Goal: Transaction & Acquisition: Purchase product/service

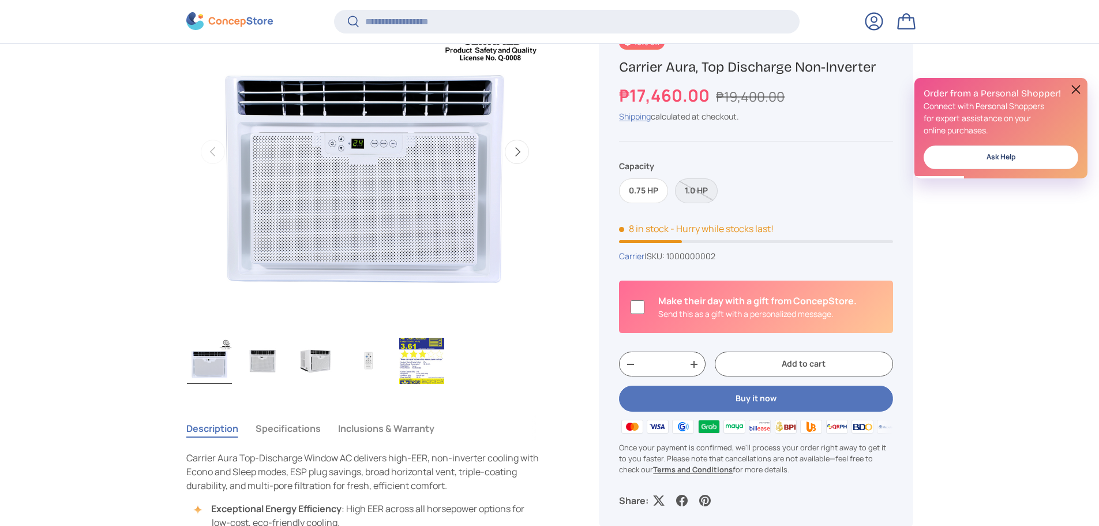
scroll to position [171, 0]
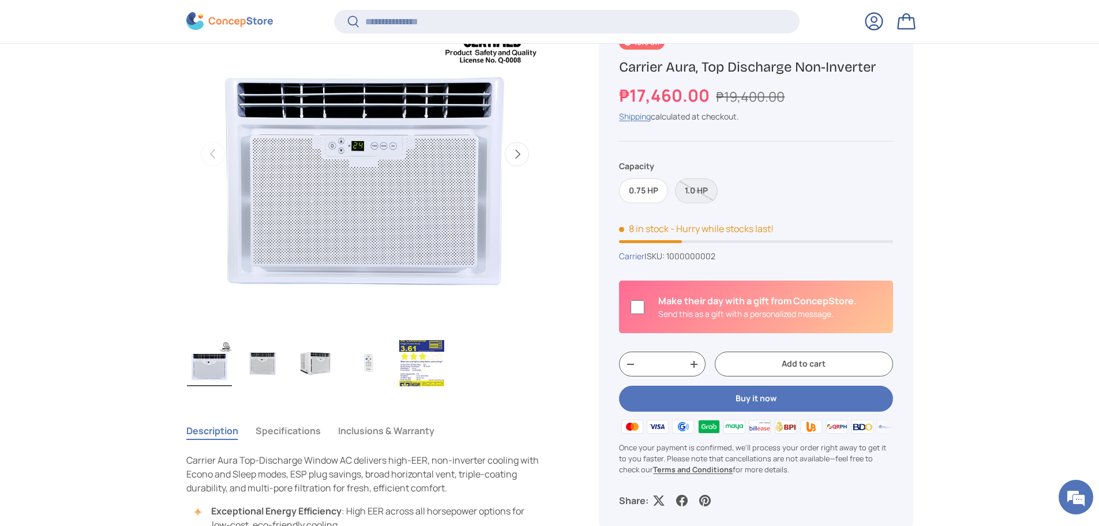
click at [430, 361] on img "Gallery Viewer" at bounding box center [421, 363] width 45 height 46
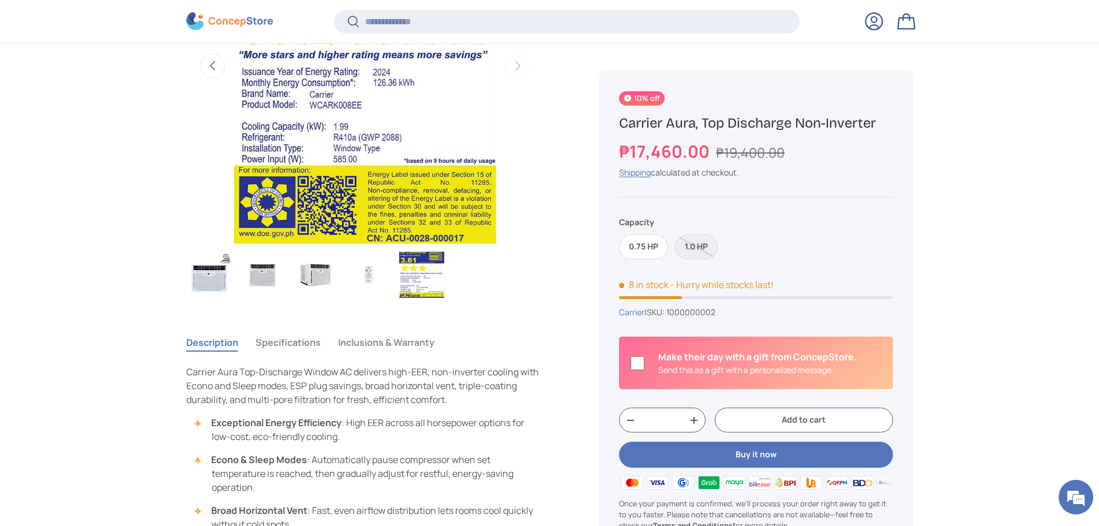
scroll to position [115, 0]
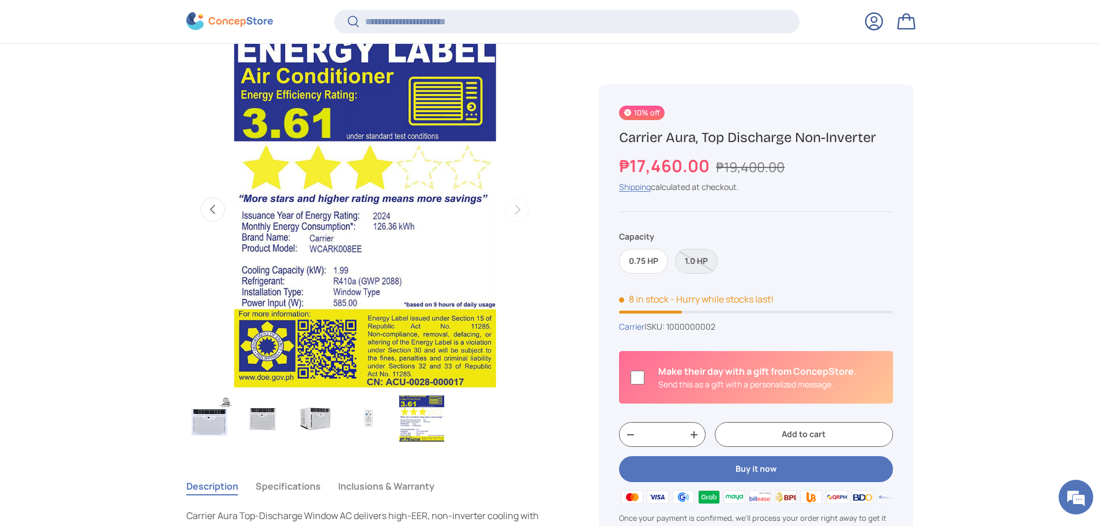
click at [202, 423] on img "Gallery Viewer" at bounding box center [209, 418] width 45 height 46
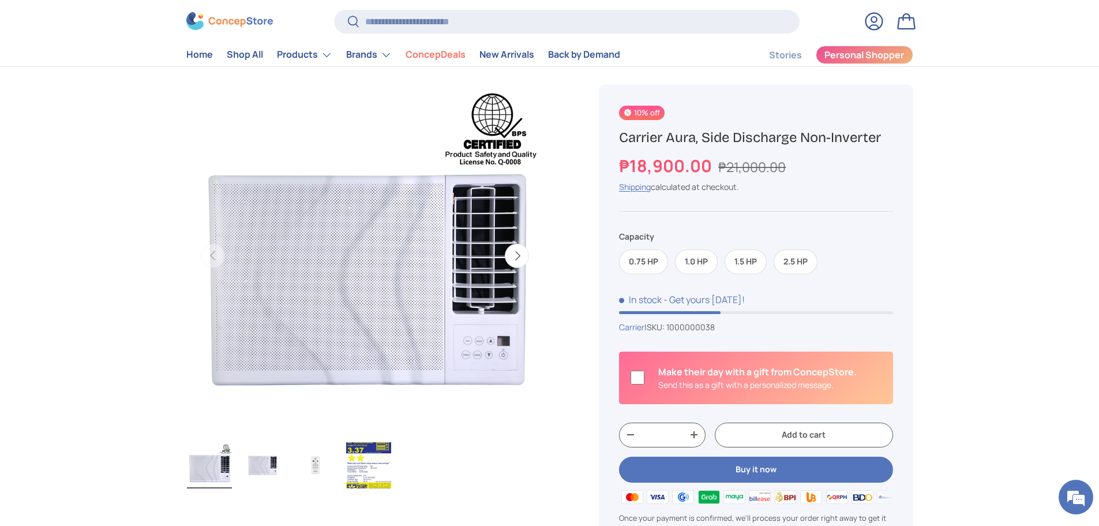
scroll to position [58, 0]
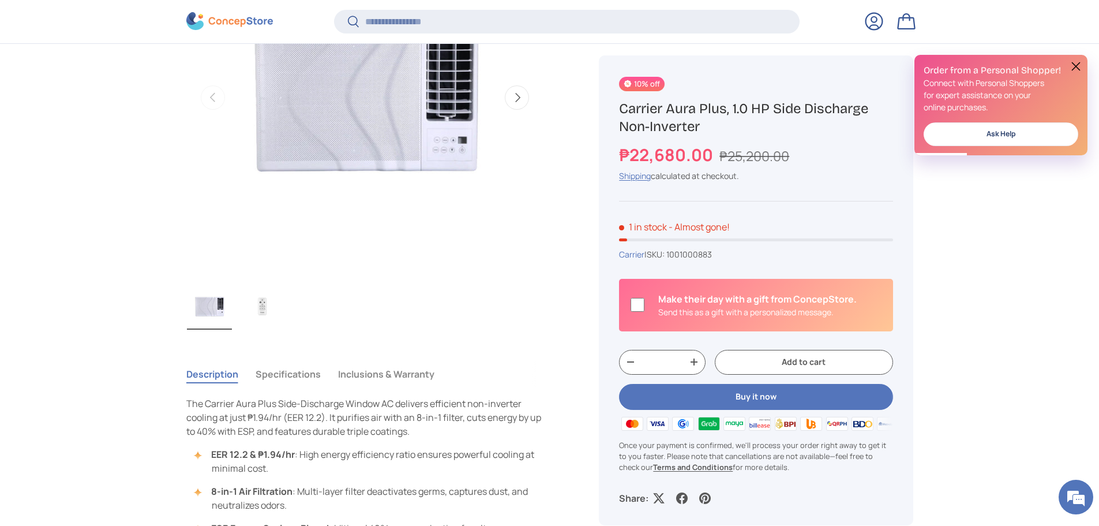
scroll to position [517, 0]
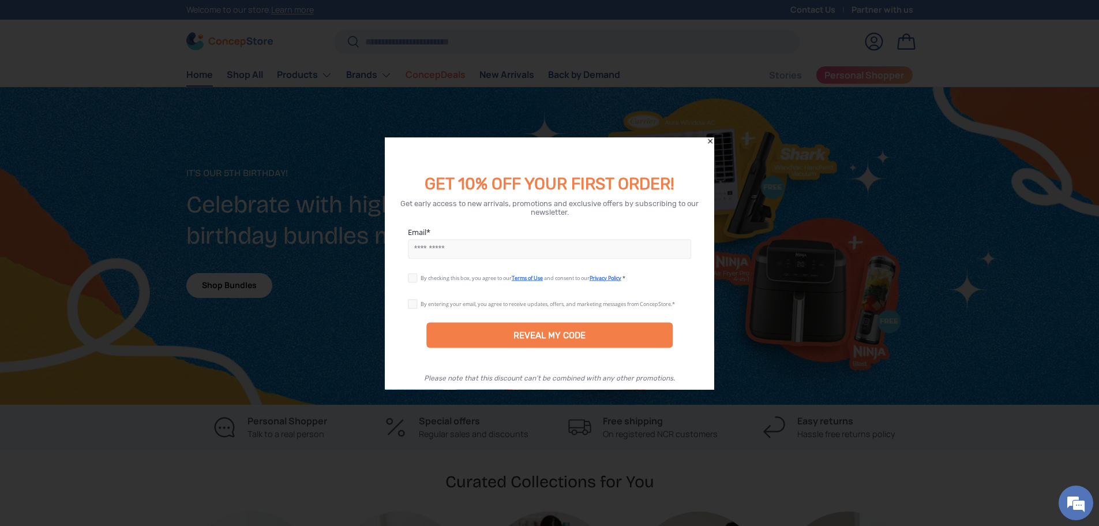
click at [711, 140] on icon "Close" at bounding box center [710, 140] width 5 height 5
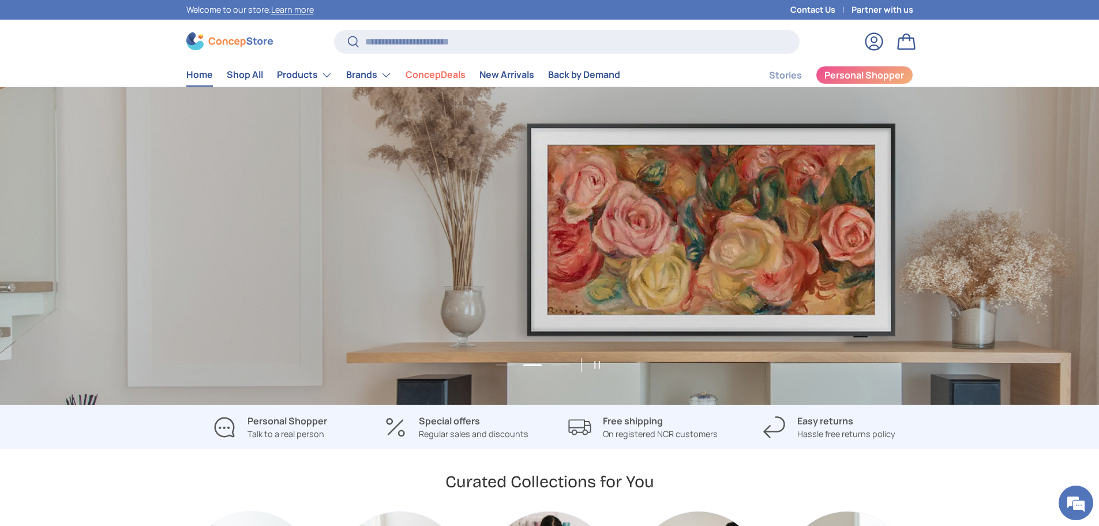
scroll to position [0, 1099]
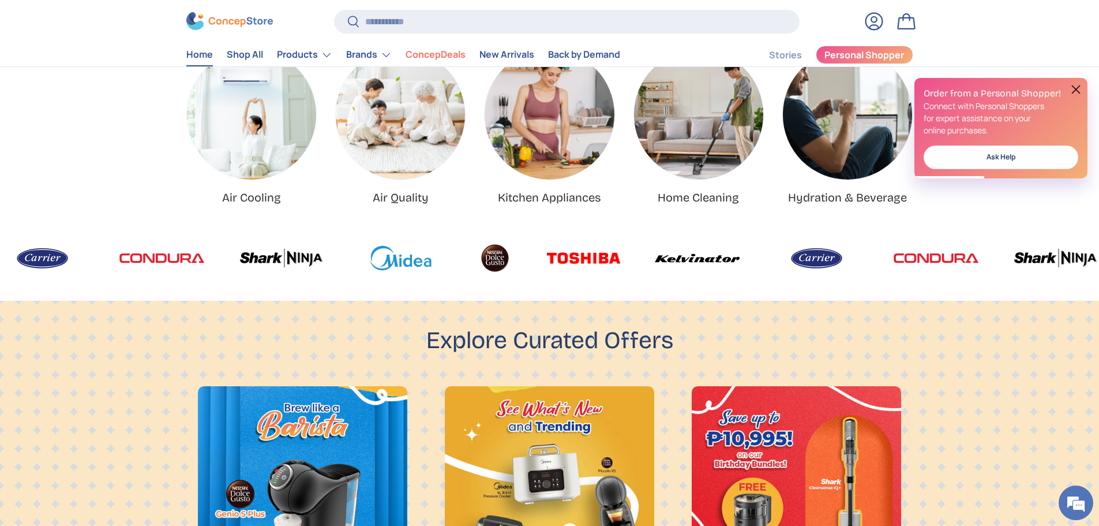
click at [250, 121] on img "Air Cooling" at bounding box center [251, 114] width 129 height 129
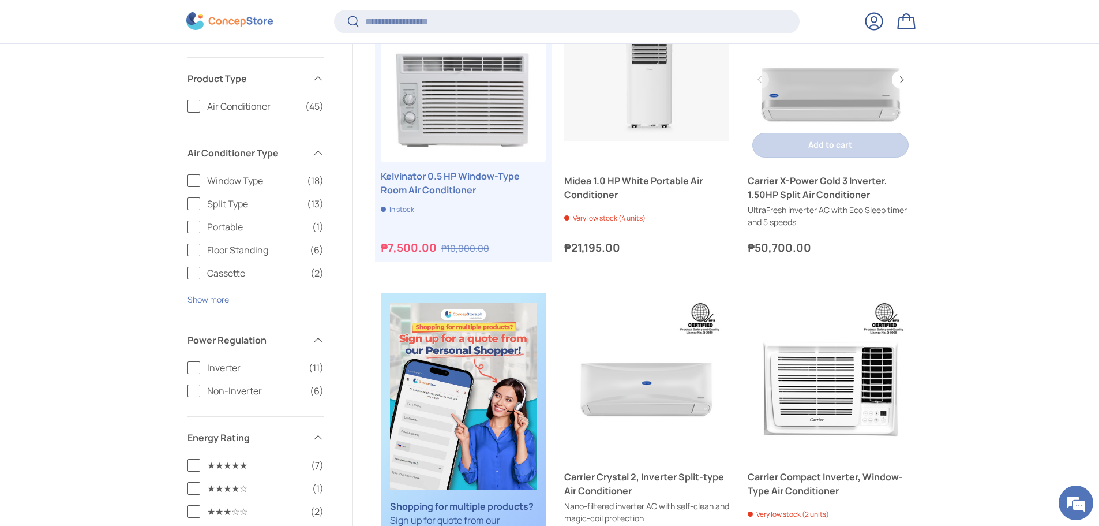
click at [851, 160] on div "Add to cart Add to cart View details" at bounding box center [830, 145] width 165 height 34
click at [836, 104] on link "Carrier X-Power Gold 3 Inverter, 1.50HP Split Air Conditioner" at bounding box center [830, 79] width 165 height 165
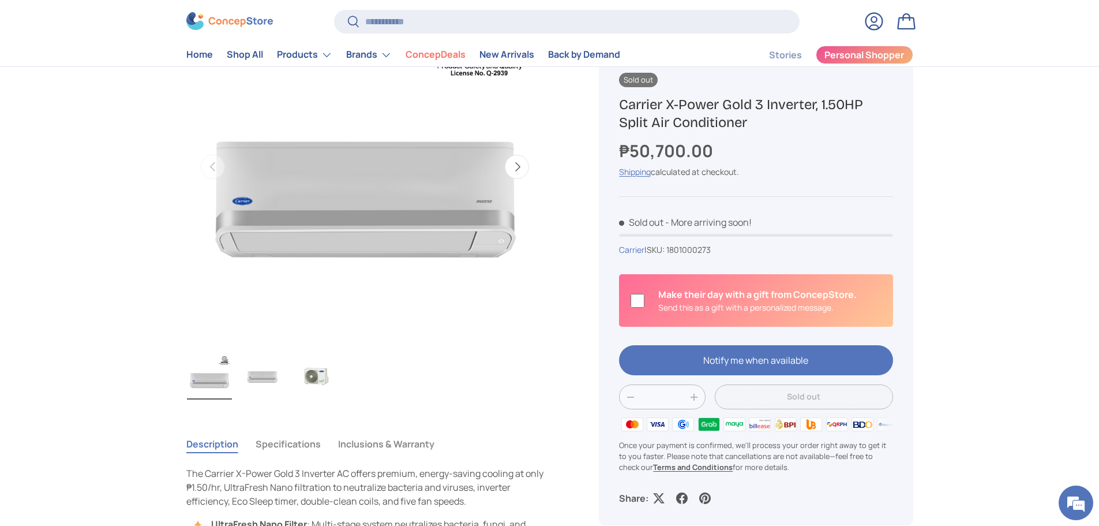
scroll to position [173, 0]
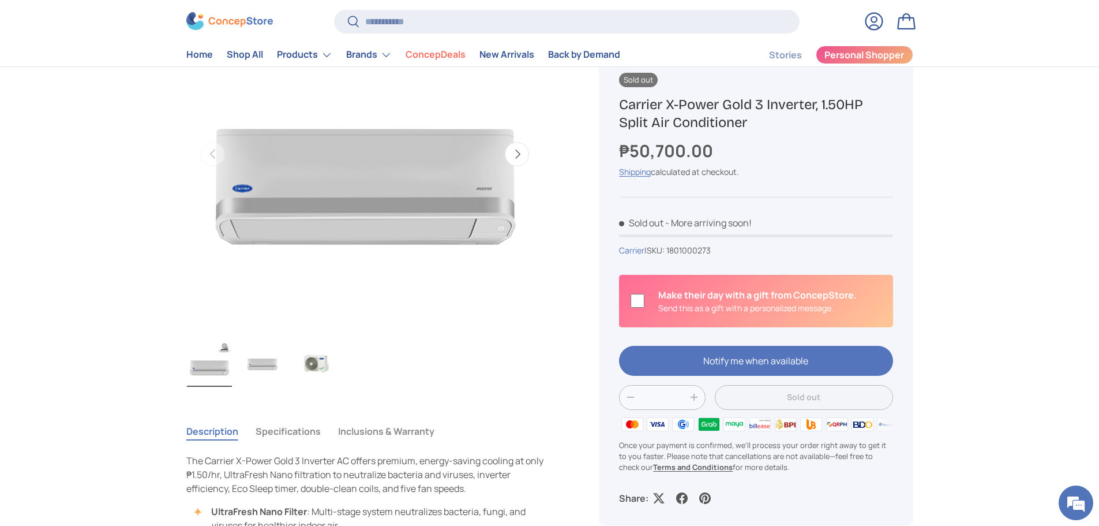
click at [275, 373] on img "Gallery Viewer" at bounding box center [262, 363] width 45 height 46
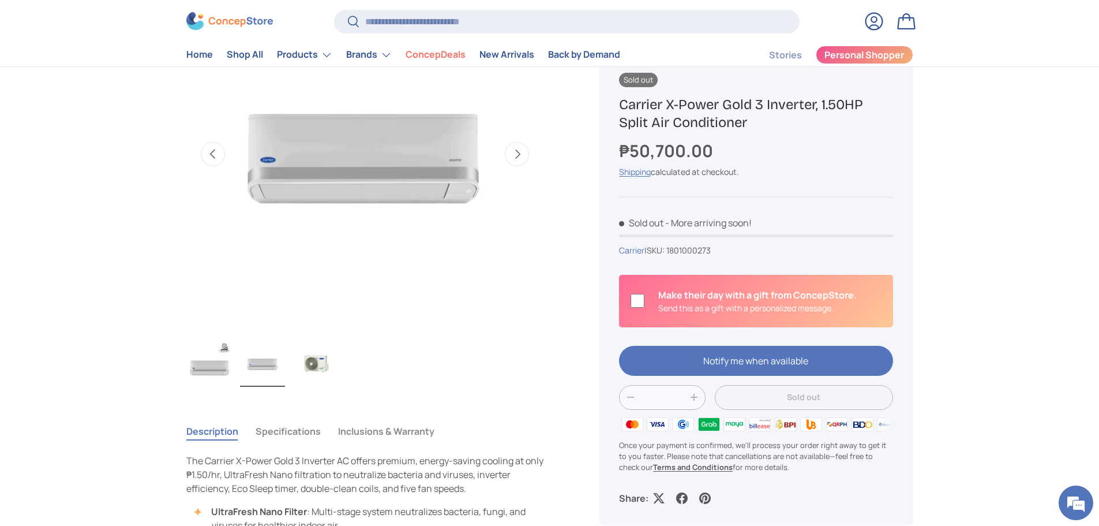
click at [316, 371] on img "Gallery Viewer" at bounding box center [315, 363] width 45 height 46
